Goal: Find specific page/section: Find specific page/section

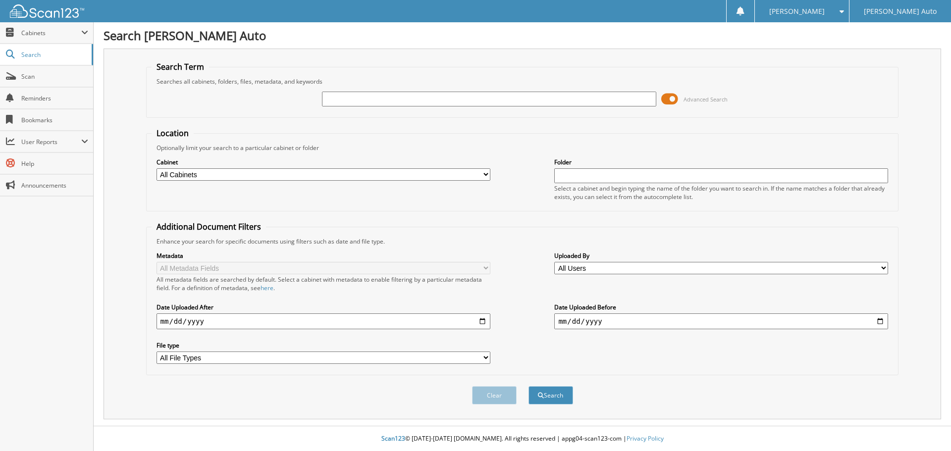
click at [356, 101] on input "text" at bounding box center [489, 99] width 334 height 15
type input "2M25247A"
click at [528, 386] on button "Search" at bounding box center [550, 395] width 45 height 18
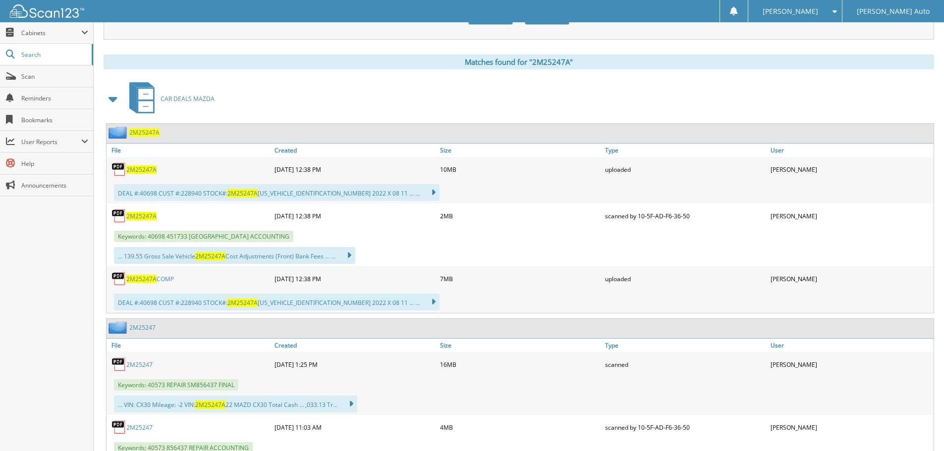
scroll to position [396, 0]
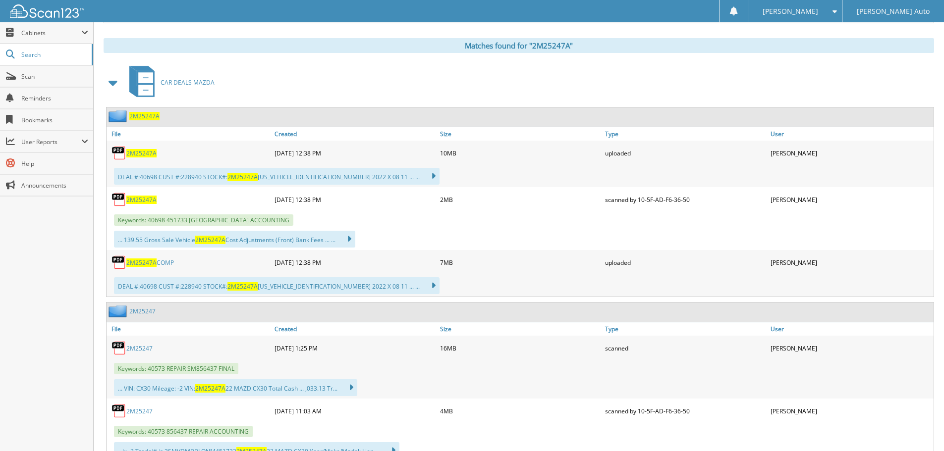
click at [154, 154] on span "2M25247A" at bounding box center [141, 153] width 30 height 8
click at [142, 206] on div "2M25247A" at bounding box center [188, 200] width 165 height 20
click at [132, 195] on div "2M25247A" at bounding box center [188, 200] width 165 height 20
click at [138, 202] on span "2M25247A" at bounding box center [141, 200] width 30 height 8
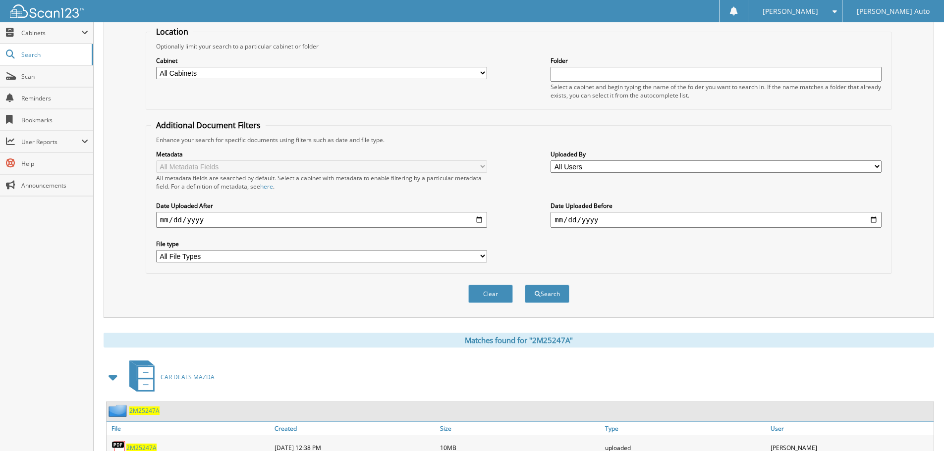
scroll to position [0, 0]
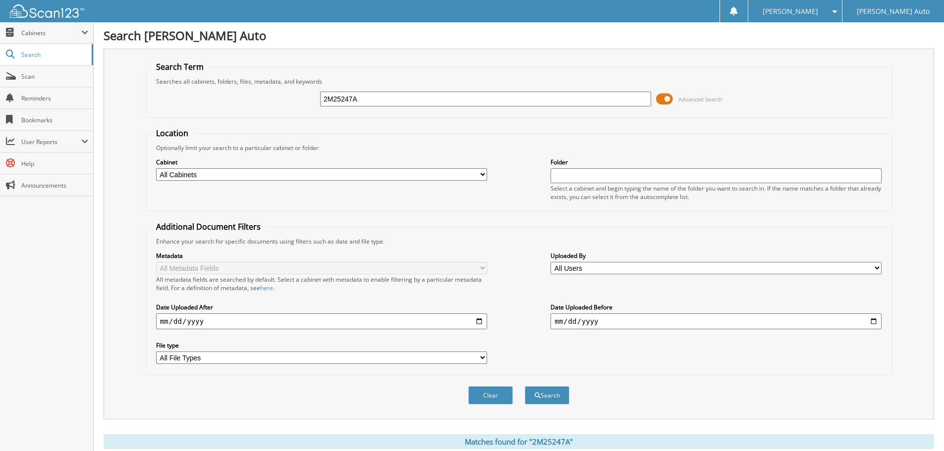
click at [411, 99] on input "2M25247A" at bounding box center [485, 99] width 331 height 15
drag, startPoint x: 407, startPoint y: 97, endPoint x: 299, endPoint y: 106, distance: 108.3
click at [299, 106] on div "2M25247 Advanced Search" at bounding box center [518, 99] width 735 height 27
type input "REPAIR"
click at [525, 386] on button "Search" at bounding box center [547, 395] width 45 height 18
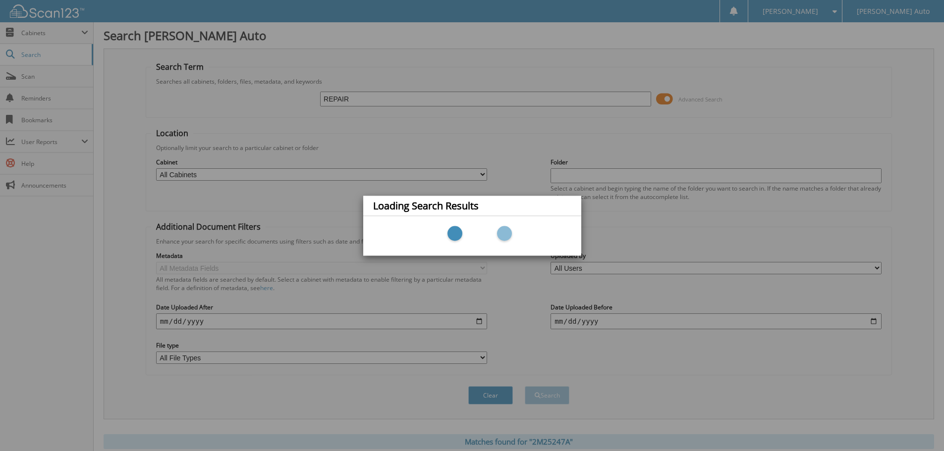
click at [368, 80] on div "Loading Search Results" at bounding box center [472, 225] width 944 height 451
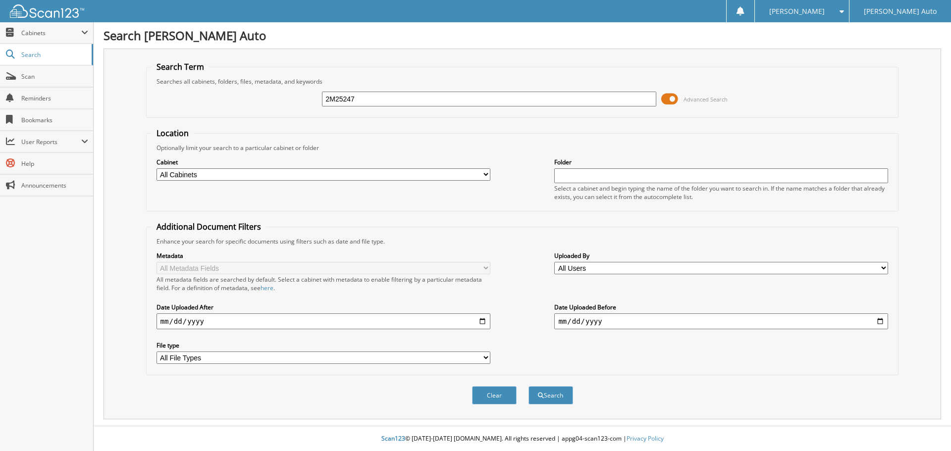
type input "2M25247"
click at [528, 386] on button "Search" at bounding box center [550, 395] width 45 height 18
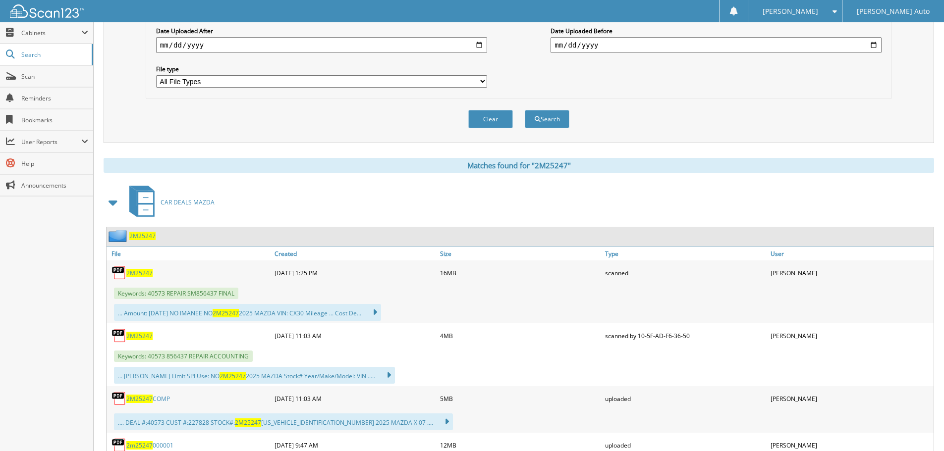
scroll to position [347, 0]
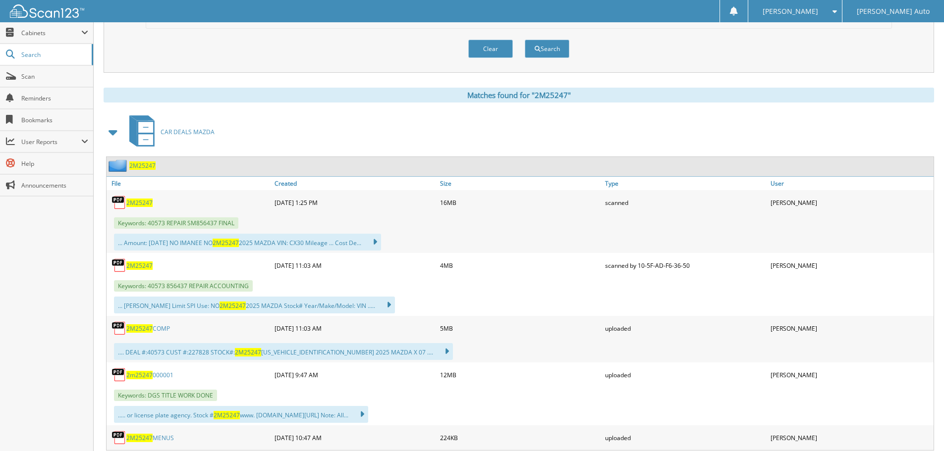
click at [143, 265] on span "2M25247" at bounding box center [139, 266] width 26 height 8
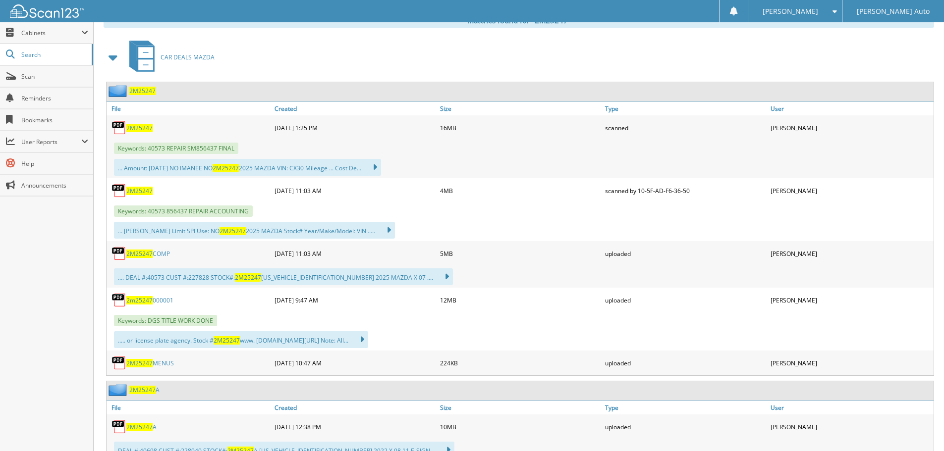
scroll to position [396, 0]
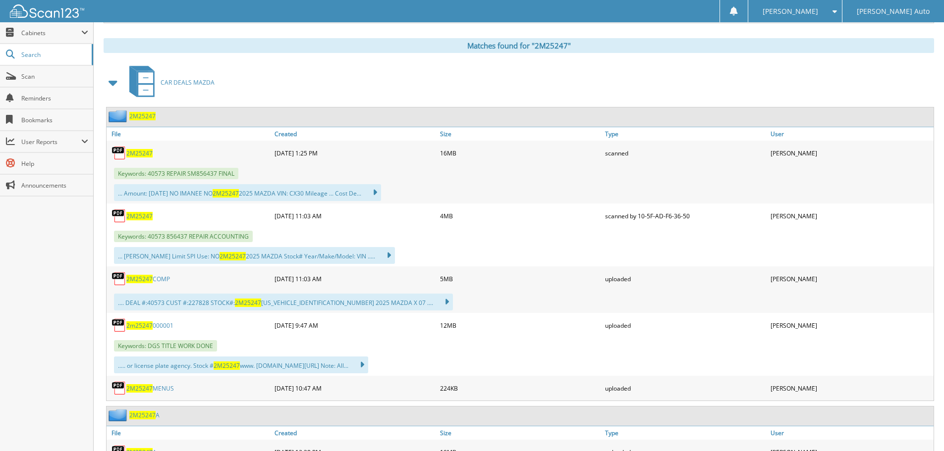
click at [143, 219] on span "2M25247" at bounding box center [139, 216] width 26 height 8
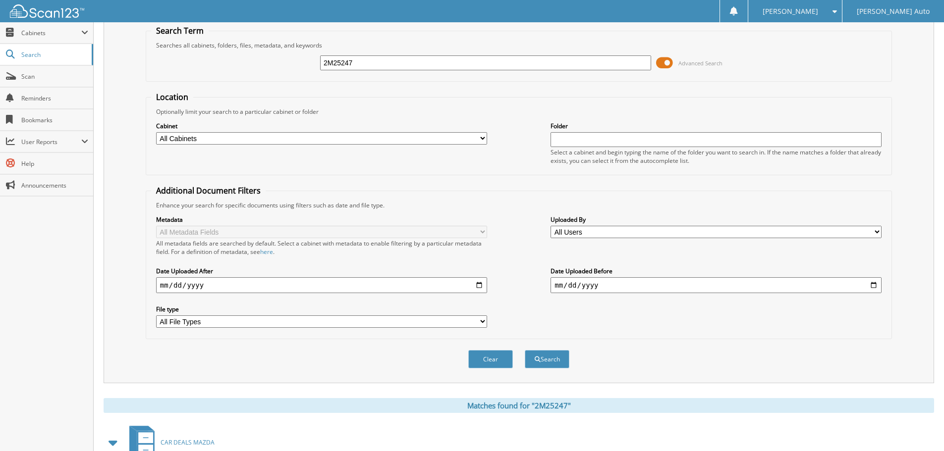
scroll to position [0, 0]
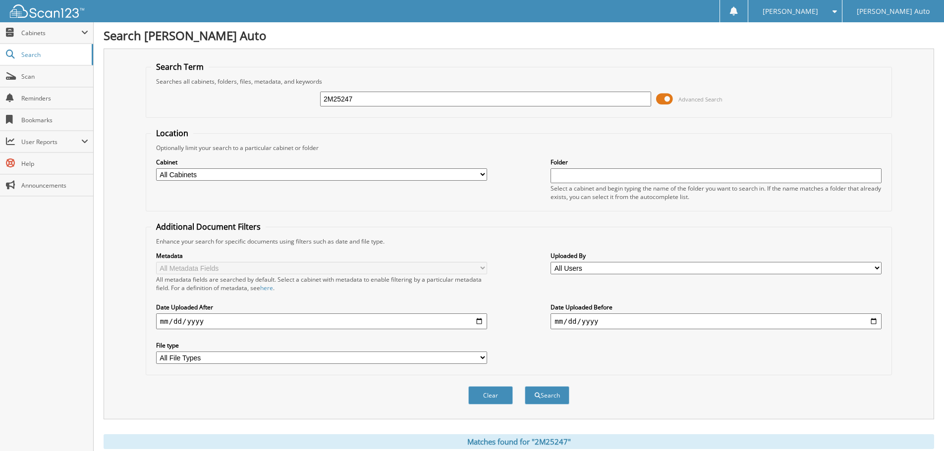
click at [378, 100] on input "2M25247" at bounding box center [485, 99] width 331 height 15
type input "2M25247A"
click at [525, 386] on button "Search" at bounding box center [547, 395] width 45 height 18
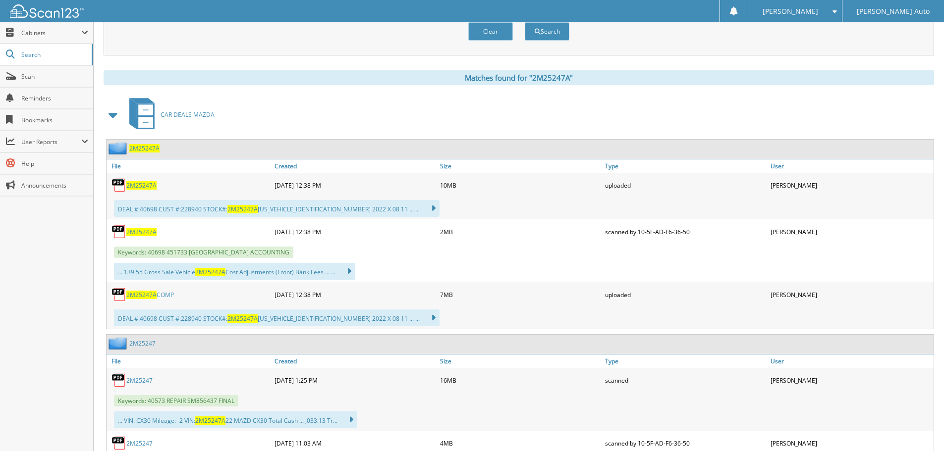
scroll to position [396, 0]
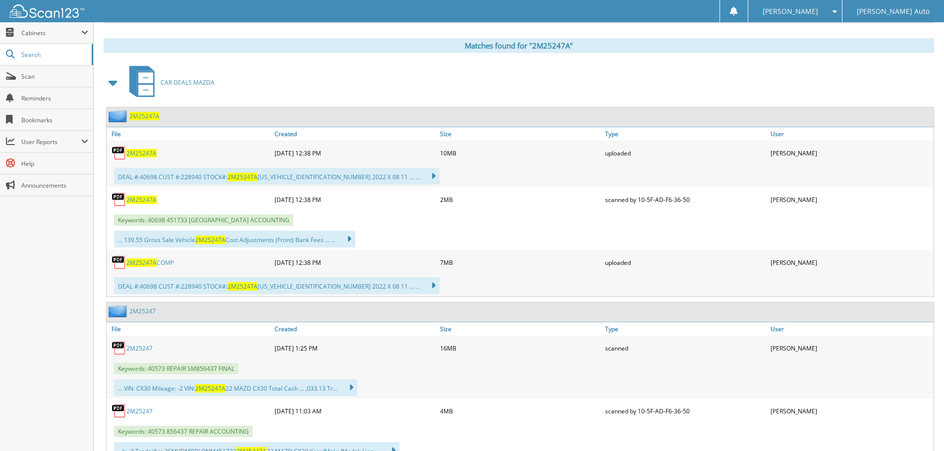
click at [151, 154] on span "2M25247A" at bounding box center [141, 153] width 30 height 8
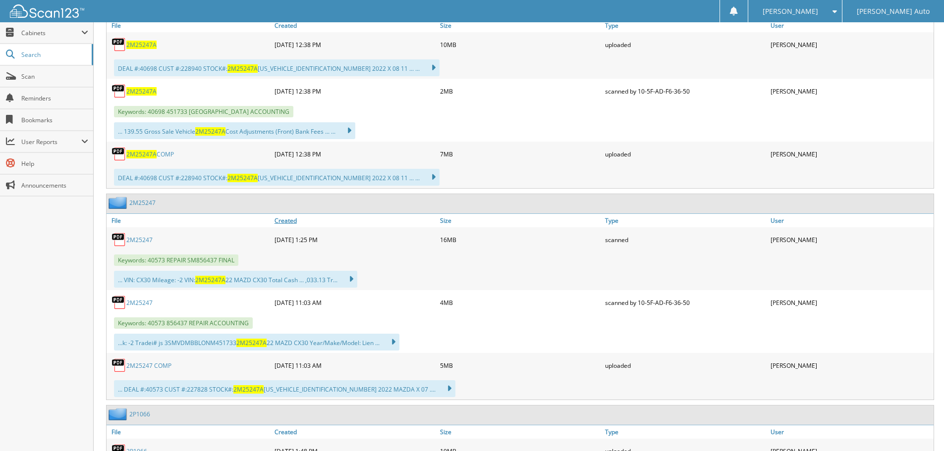
scroll to position [545, 0]
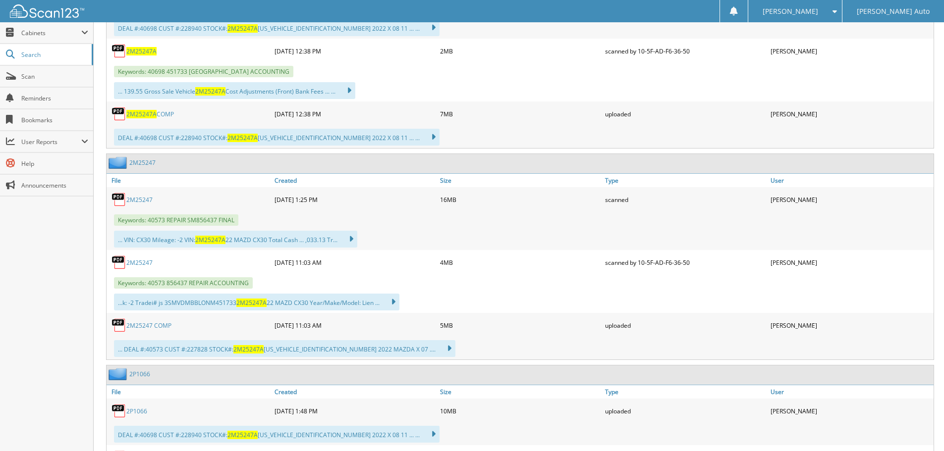
click at [140, 265] on link "2M25247" at bounding box center [139, 263] width 26 height 8
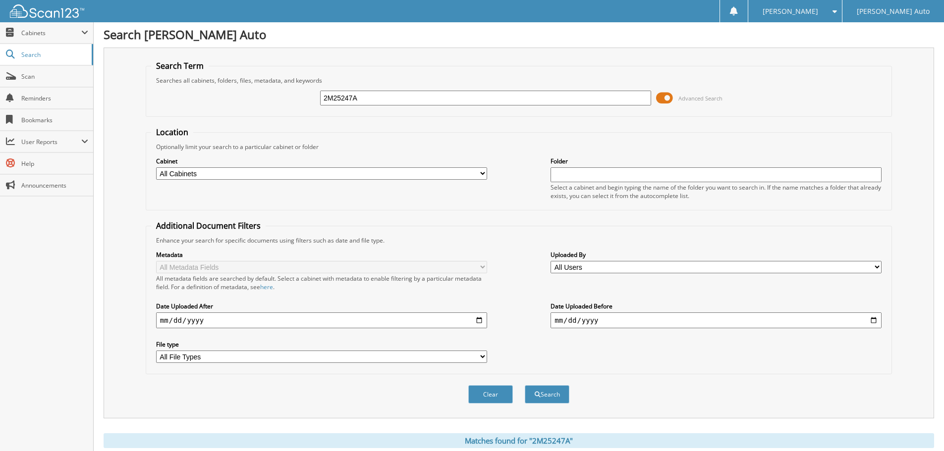
scroll to position [0, 0]
click at [458, 99] on input "2M25247A" at bounding box center [485, 99] width 331 height 15
type input "77706"
click at [525, 386] on button "Search" at bounding box center [547, 395] width 45 height 18
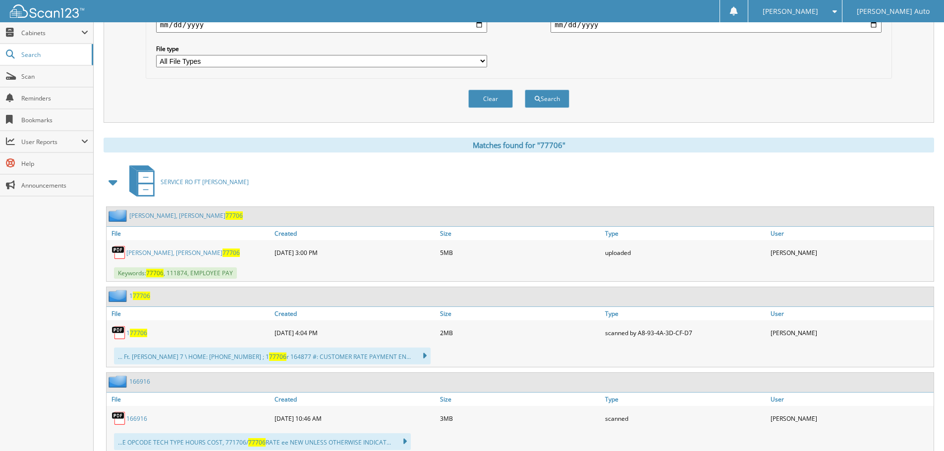
scroll to position [297, 0]
click at [116, 180] on span at bounding box center [113, 182] width 14 height 18
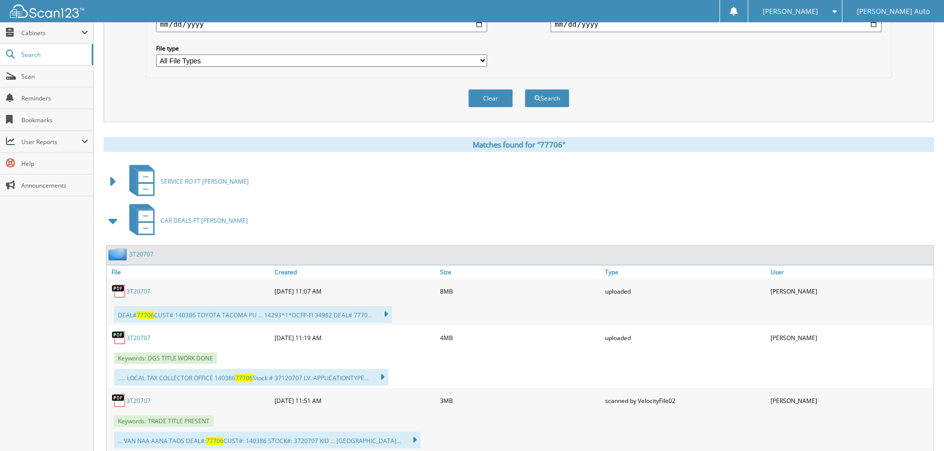
click at [118, 223] on span at bounding box center [113, 221] width 14 height 18
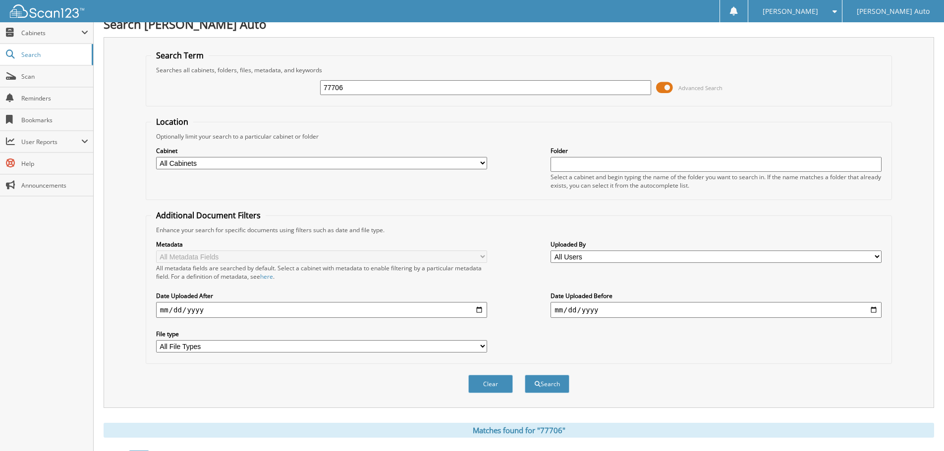
scroll to position [0, 0]
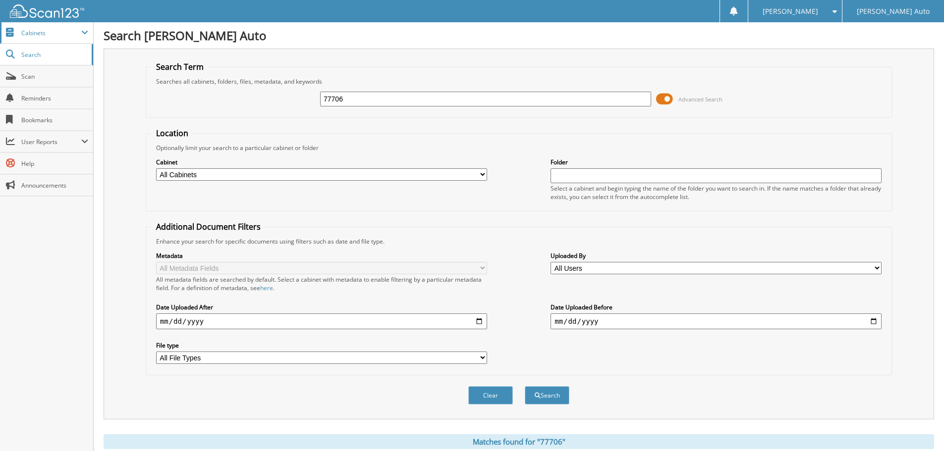
click at [55, 26] on span "Cabinets" at bounding box center [46, 32] width 93 height 21
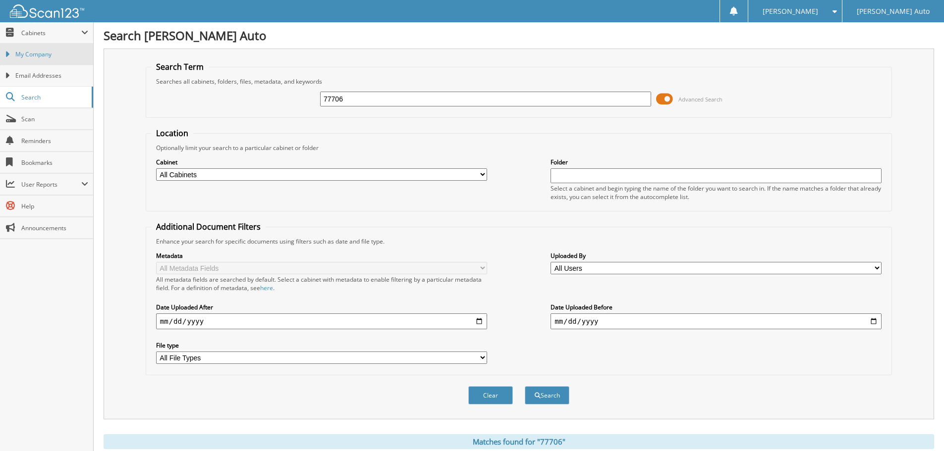
click at [54, 48] on link "My Company" at bounding box center [46, 54] width 93 height 21
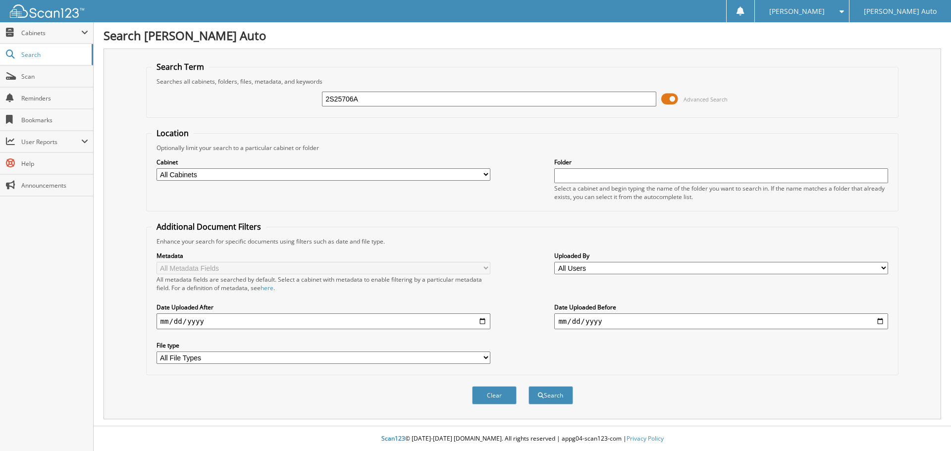
type input "2S25706A"
click at [528, 386] on button "Search" at bounding box center [550, 395] width 45 height 18
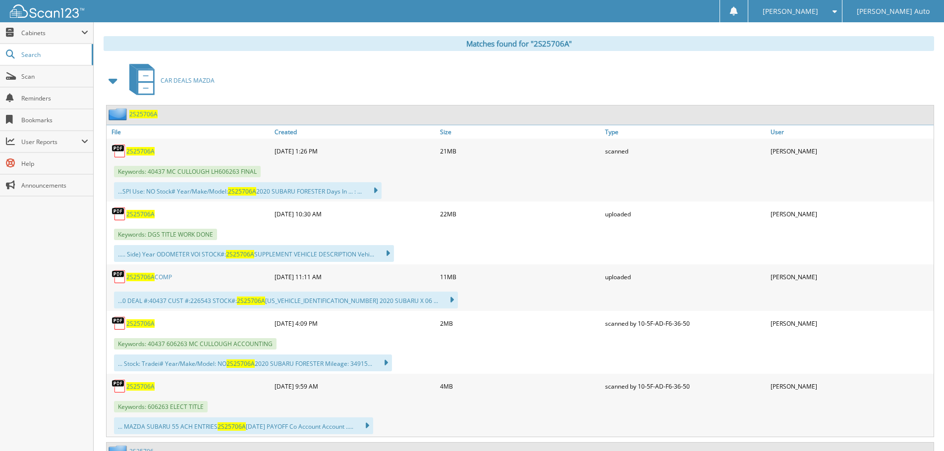
scroll to position [396, 0]
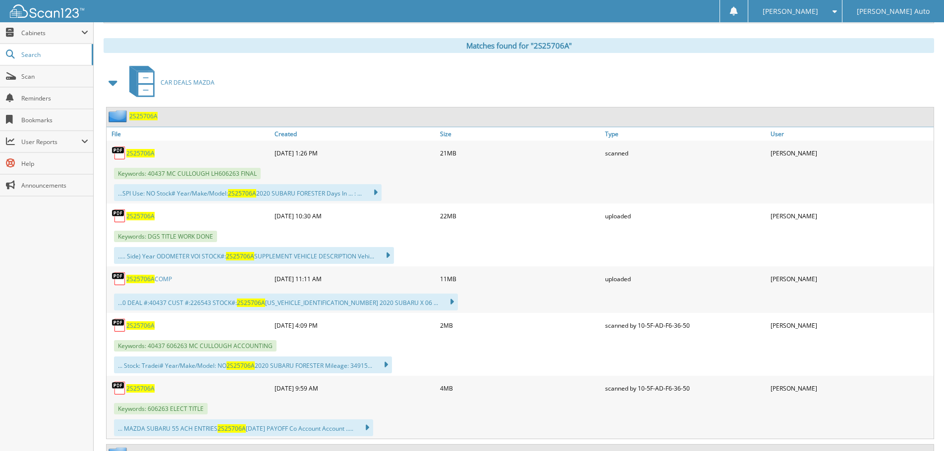
click at [139, 328] on span "2S25706A" at bounding box center [140, 325] width 28 height 8
click at [34, 32] on span "Cabinets" at bounding box center [51, 33] width 60 height 8
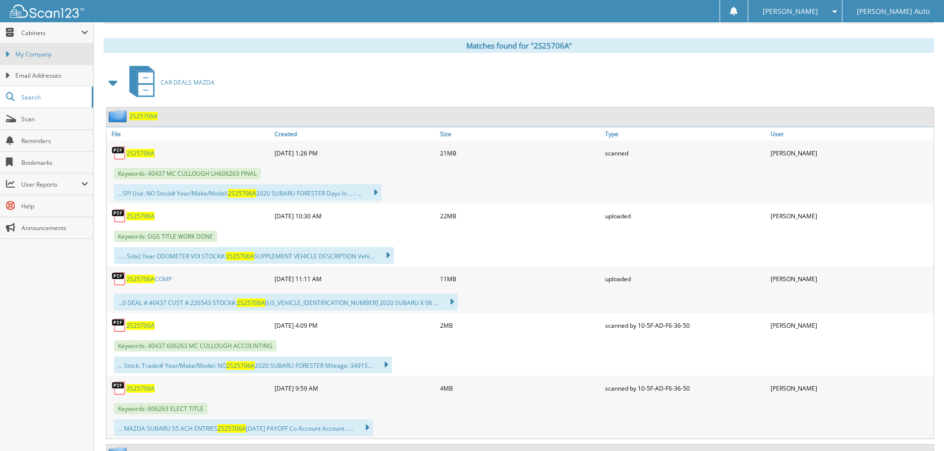
click at [40, 52] on span "My Company" at bounding box center [51, 54] width 73 height 9
